Goal: Task Accomplishment & Management: Use online tool/utility

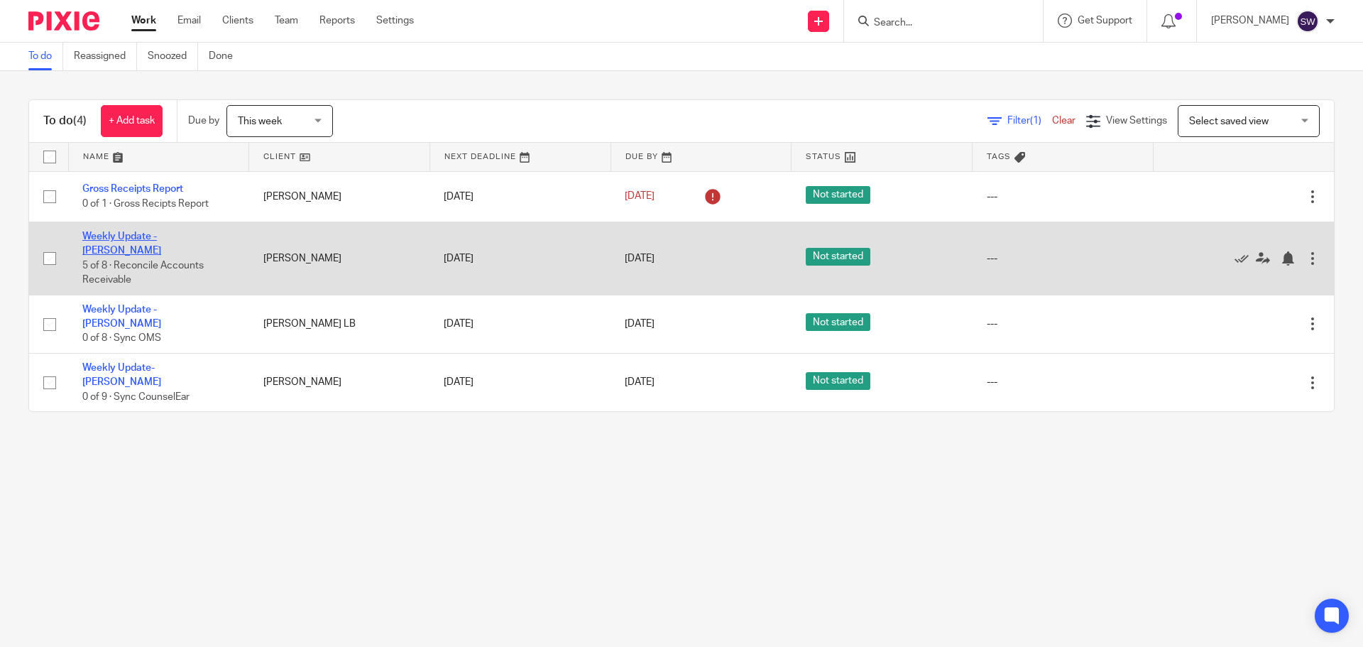
click at [161, 237] on link "Weekly Update - Gore" at bounding box center [121, 243] width 79 height 24
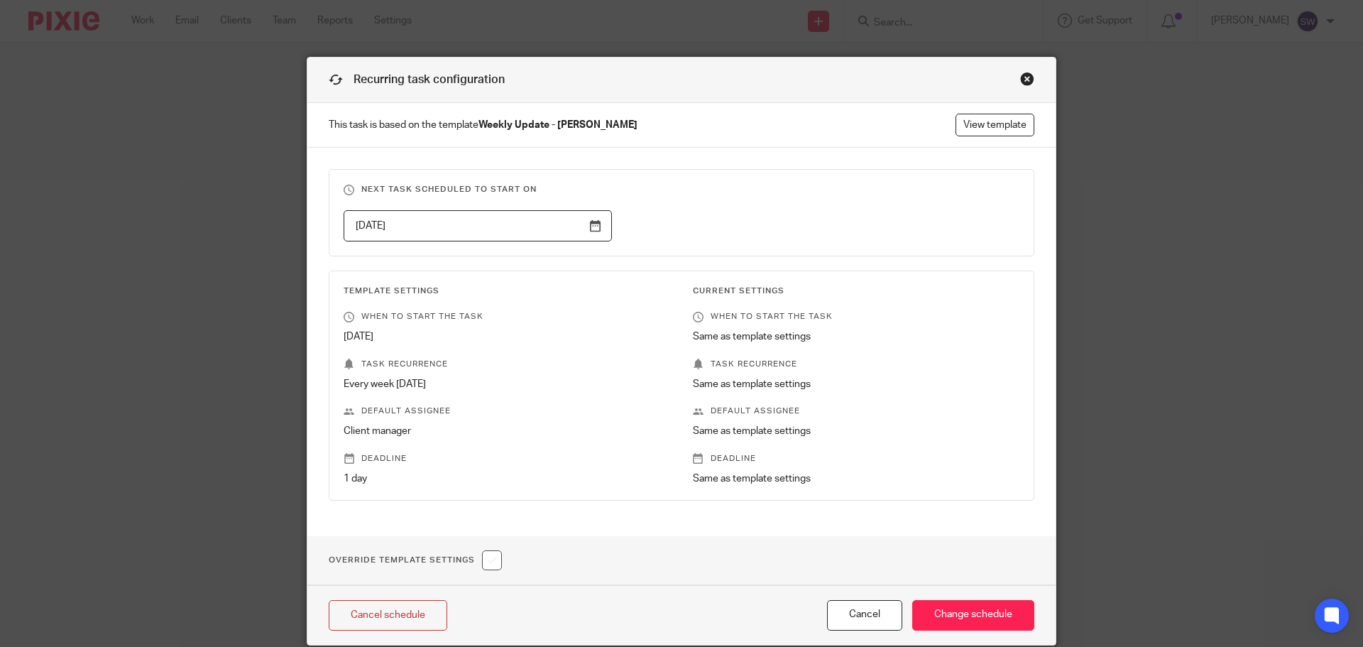
click at [1024, 67] on div "Recurring task configuration" at bounding box center [681, 79] width 748 height 45
click at [1024, 74] on div "Close this dialog window" at bounding box center [1027, 79] width 14 height 14
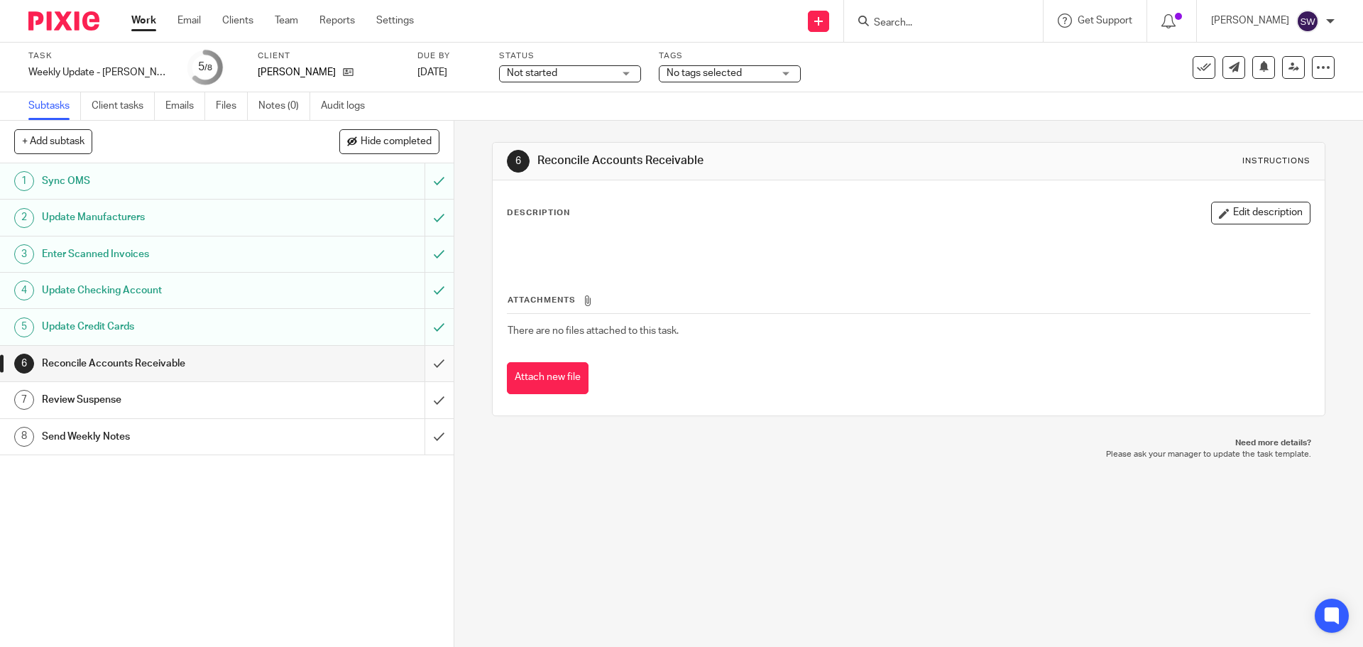
click at [431, 363] on input "submit" at bounding box center [227, 363] width 454 height 35
click at [426, 386] on input "submit" at bounding box center [227, 399] width 454 height 35
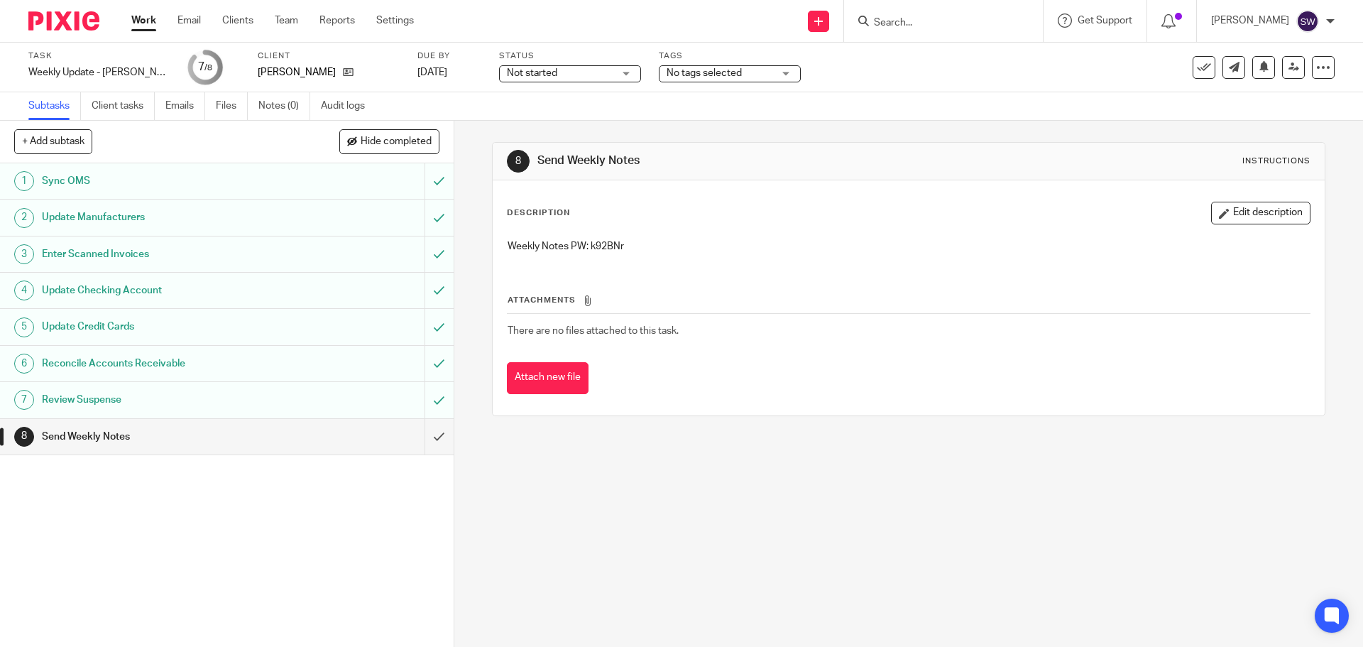
click at [599, 244] on p "Weekly Notes PW: k92BNr" at bounding box center [908, 246] width 801 height 14
copy p "k92BNr"
click at [932, 451] on div "8 Send Weekly Notes Instructions Description Edit description Weekly Notes PW: …" at bounding box center [908, 384] width 909 height 526
drag, startPoint x: 1045, startPoint y: 387, endPoint x: 872, endPoint y: 505, distance: 209.3
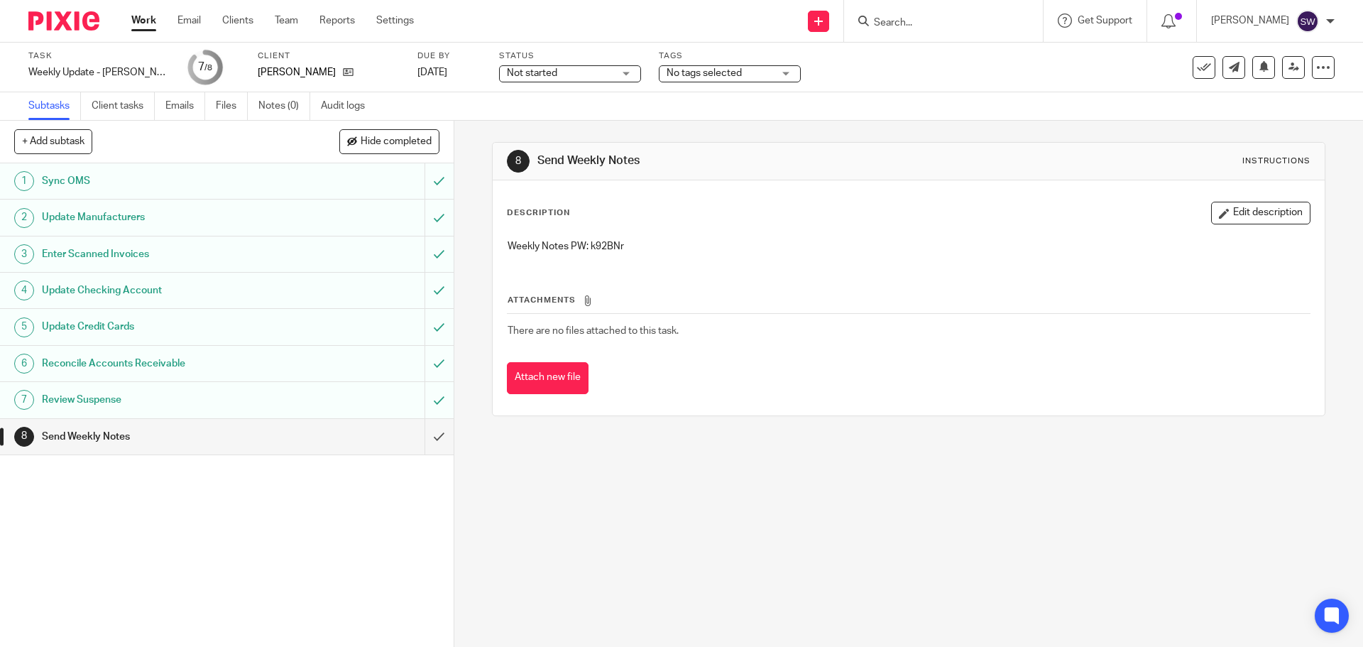
click at [1045, 387] on div "Attach new file" at bounding box center [908, 378] width 803 height 32
drag, startPoint x: 990, startPoint y: 443, endPoint x: 903, endPoint y: 393, distance: 100.5
click at [991, 443] on div "8 Send Weekly Notes Instructions Description Edit description Weekly Notes PW: …" at bounding box center [908, 384] width 909 height 526
click at [423, 424] on input "submit" at bounding box center [227, 436] width 454 height 35
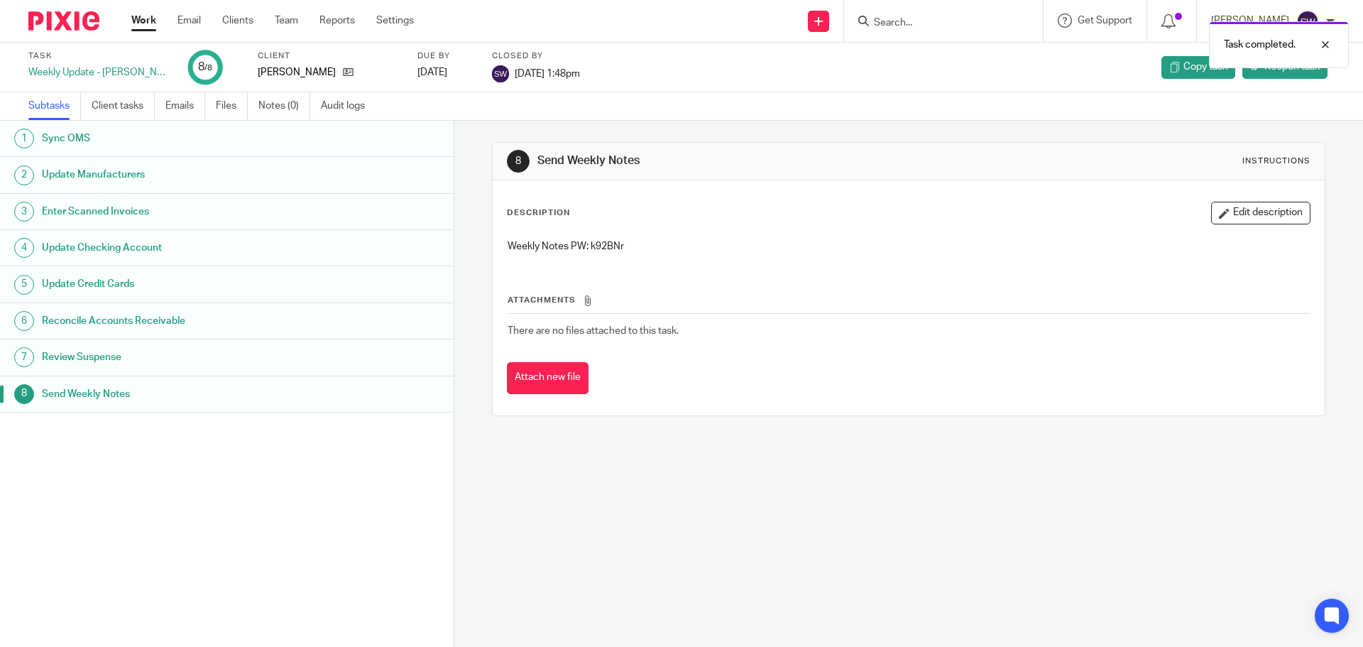
click at [148, 28] on link "Work" at bounding box center [143, 20] width 25 height 14
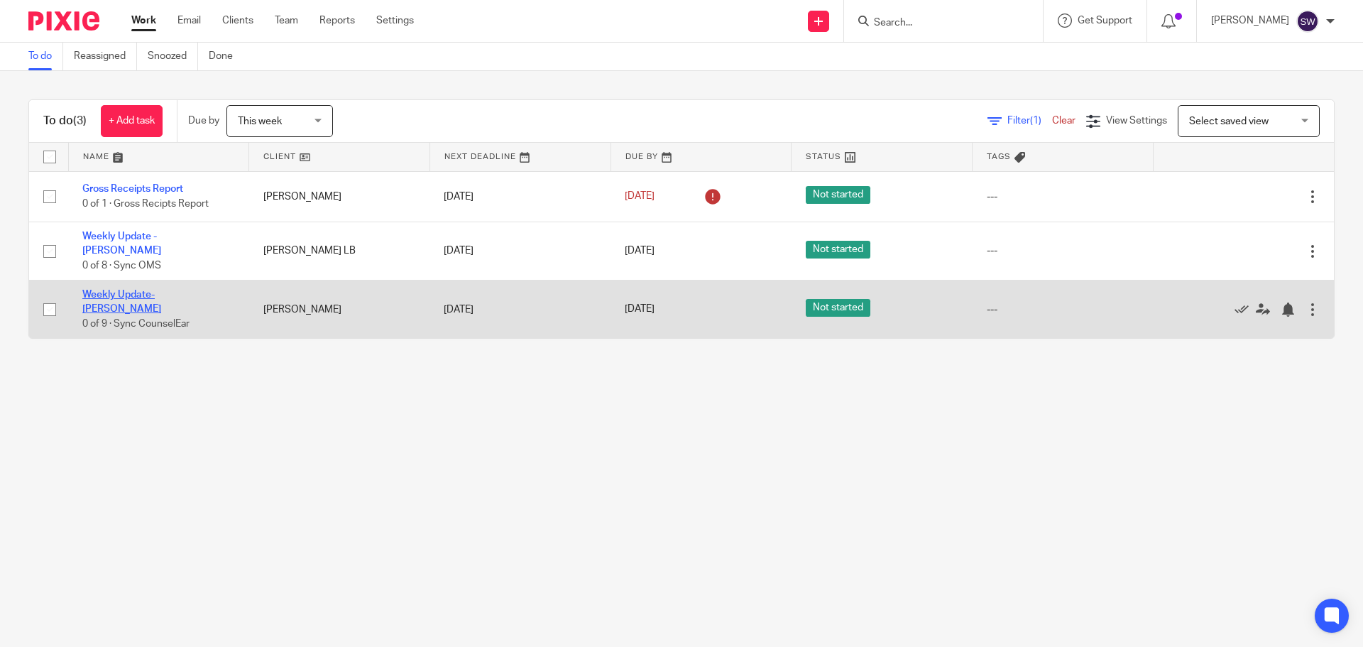
click at [161, 290] on link "Weekly Update- [PERSON_NAME]" at bounding box center [121, 302] width 79 height 24
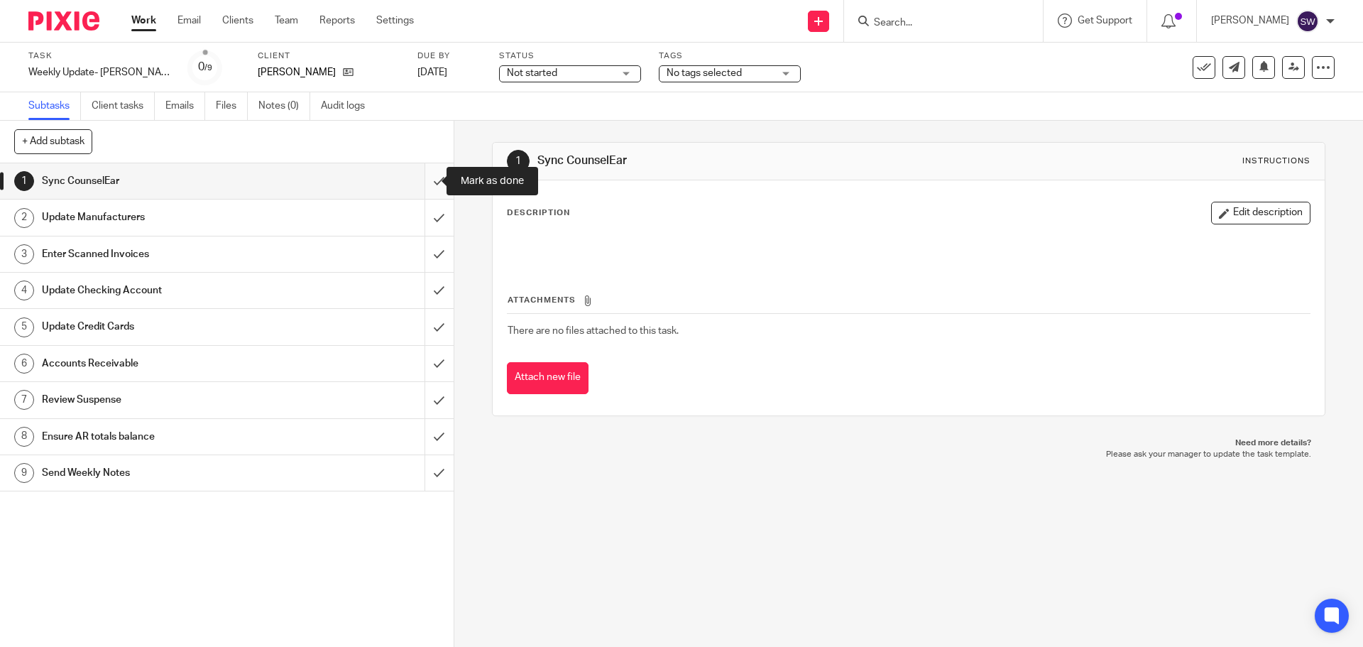
click at [427, 179] on input "submit" at bounding box center [227, 180] width 454 height 35
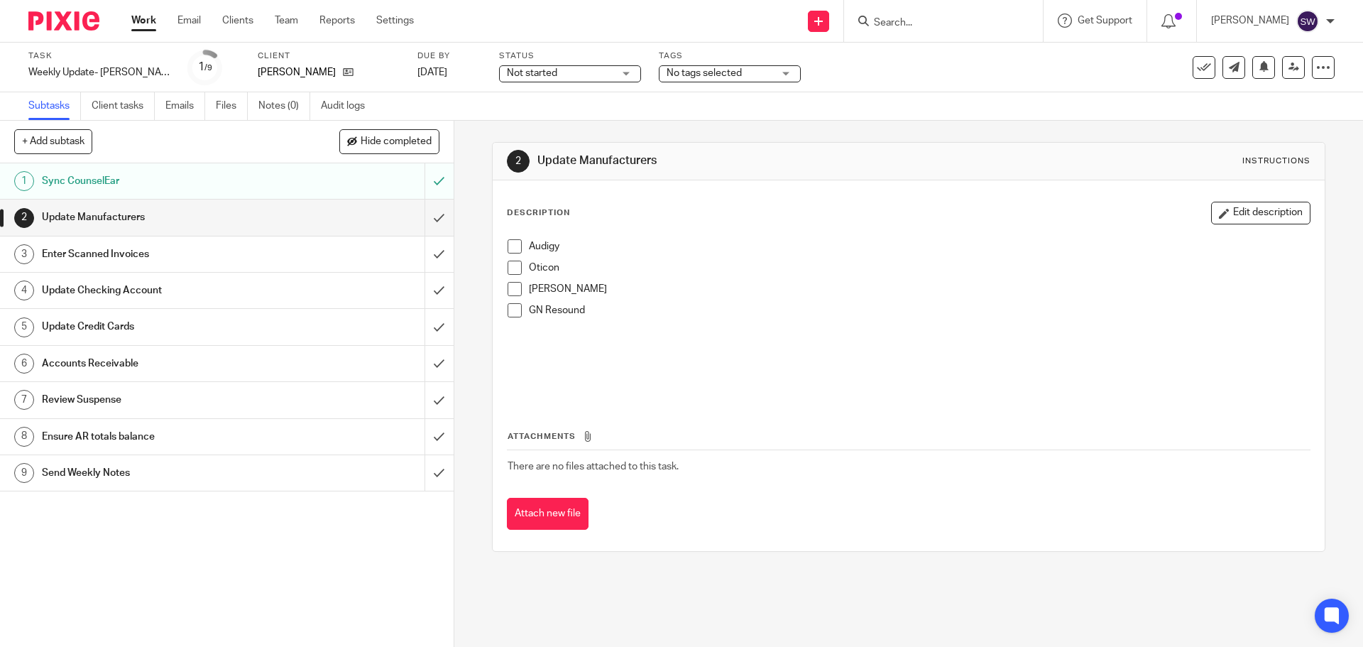
click at [512, 243] on span at bounding box center [515, 246] width 14 height 14
click at [510, 268] on span at bounding box center [515, 268] width 14 height 14
click at [508, 288] on span at bounding box center [515, 289] width 14 height 14
click at [511, 312] on span at bounding box center [515, 310] width 14 height 14
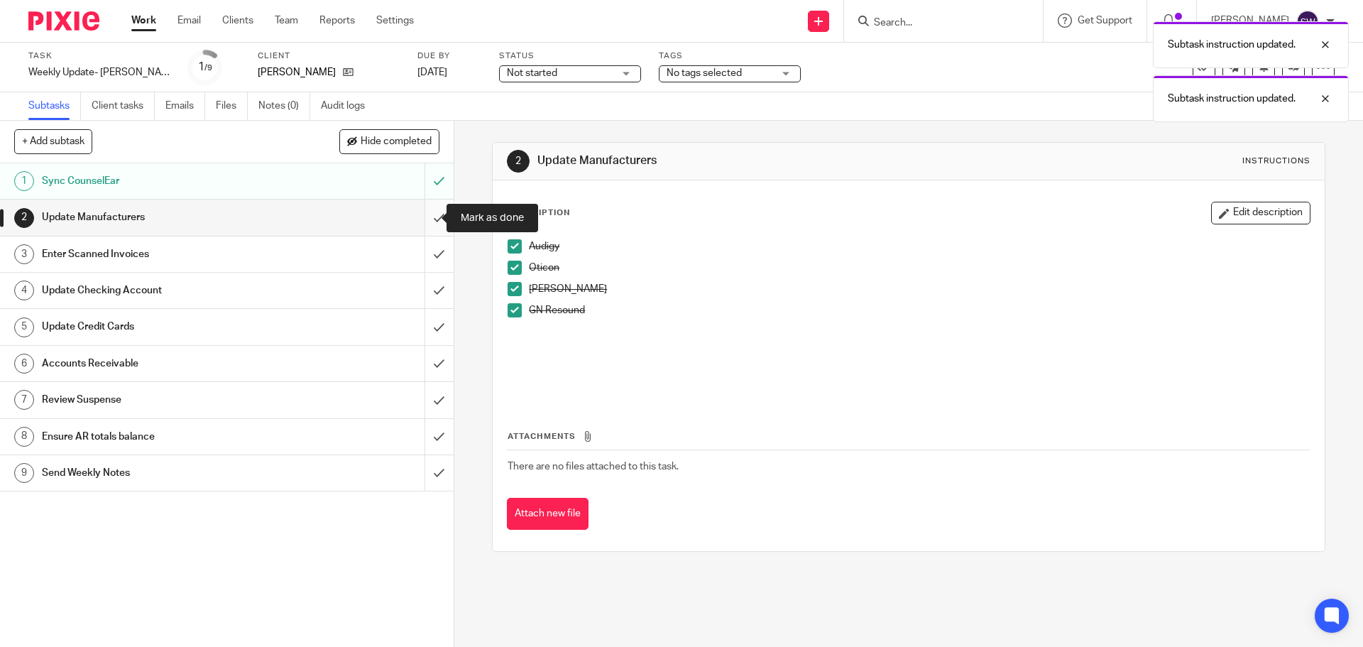
click at [418, 226] on input "submit" at bounding box center [227, 216] width 454 height 35
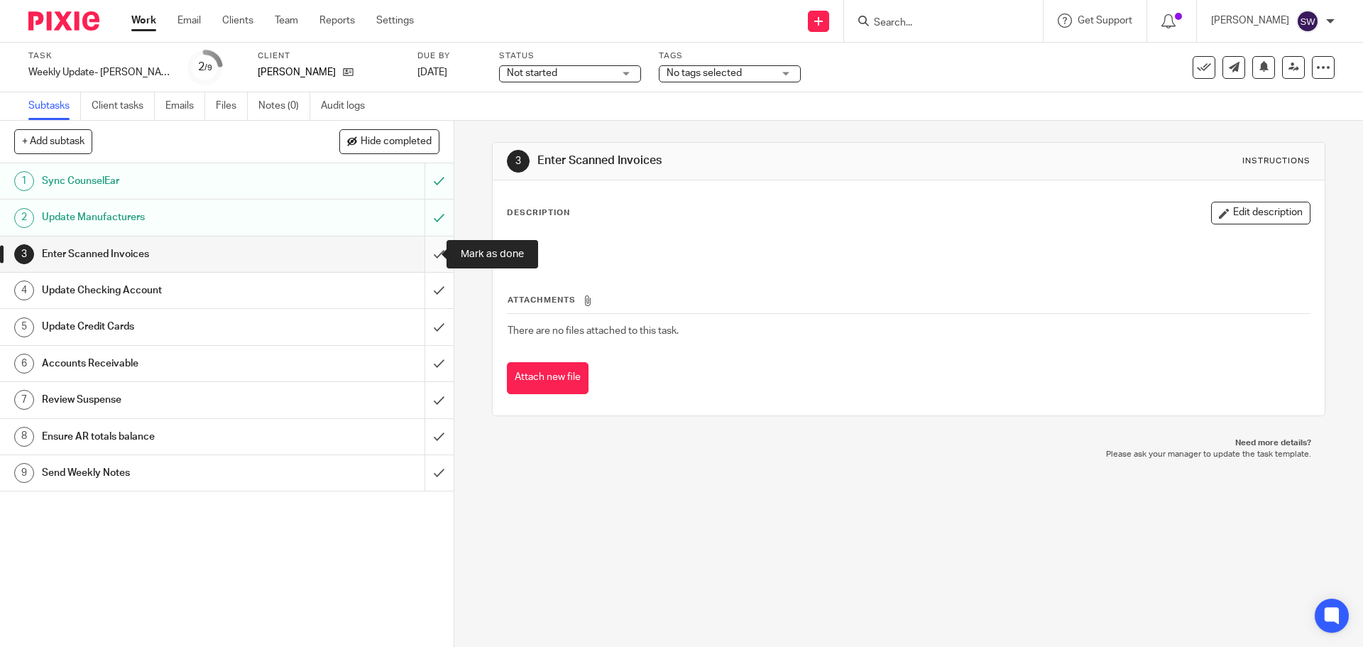
click at [426, 250] on input "submit" at bounding box center [227, 253] width 454 height 35
